Goal: Book appointment/travel/reservation

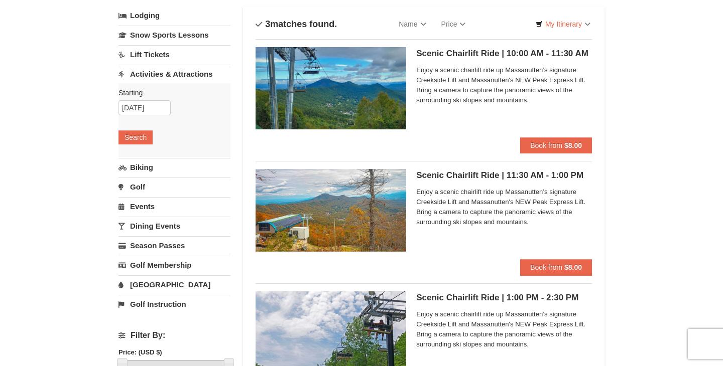
scroll to position [65, 0]
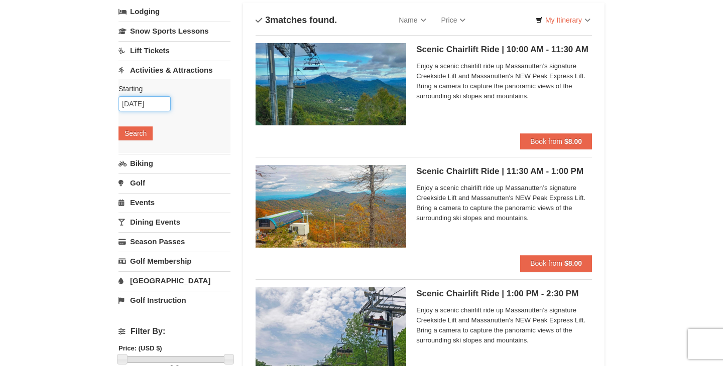
click at [145, 106] on input "09/27/2025" at bounding box center [144, 103] width 52 height 15
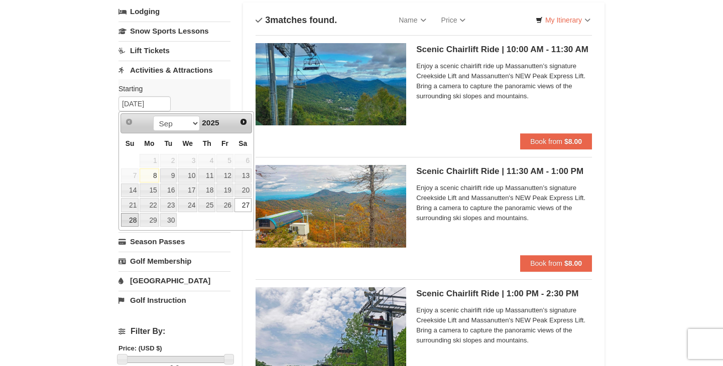
click at [126, 218] on link "28" at bounding box center [130, 220] width 18 height 14
type input "[DATE]"
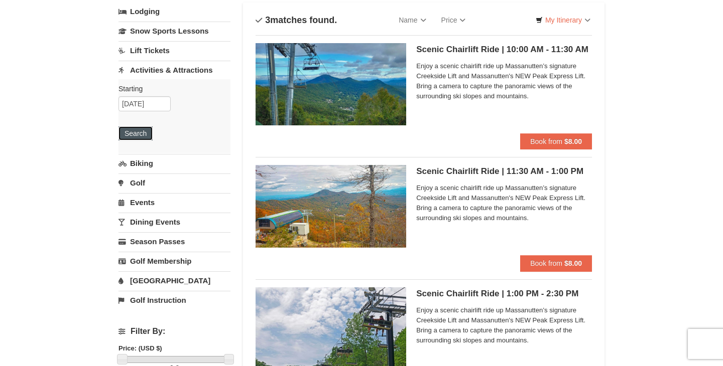
click at [129, 131] on button "Search" at bounding box center [135, 134] width 34 height 14
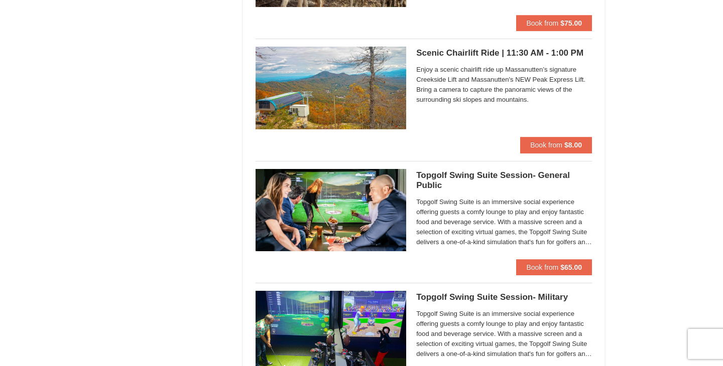
scroll to position [1397, 0]
